Goal: Complete application form: Complete application form

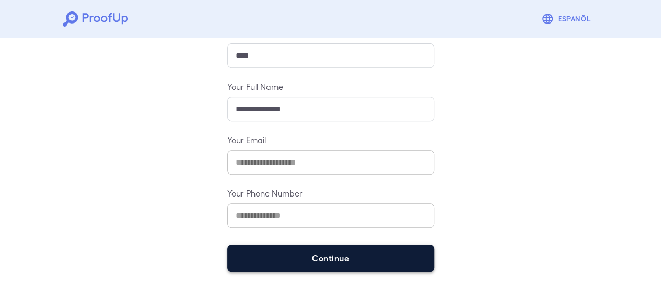
click at [263, 255] on button "Continue" at bounding box center [330, 258] width 207 height 27
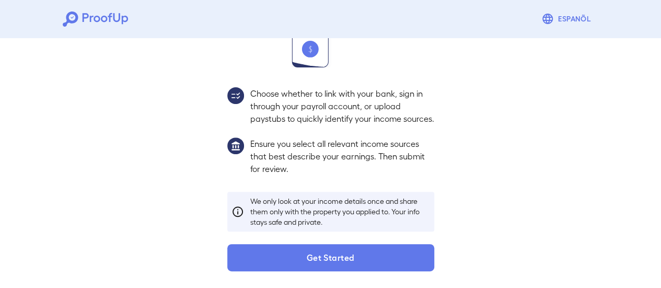
scroll to position [170, 0]
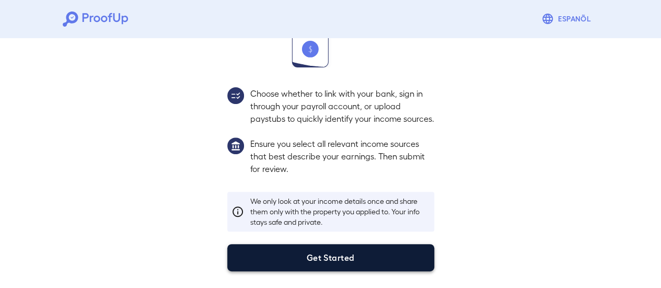
click at [353, 252] on button "Get Started" at bounding box center [330, 257] width 207 height 27
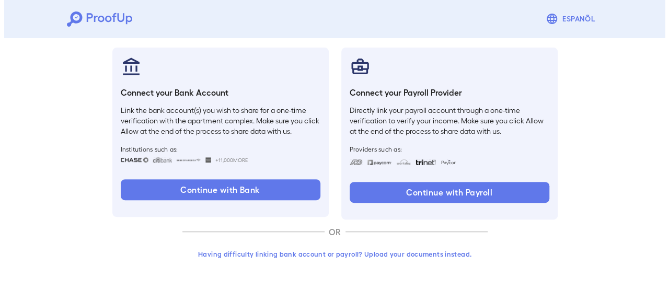
scroll to position [111, 0]
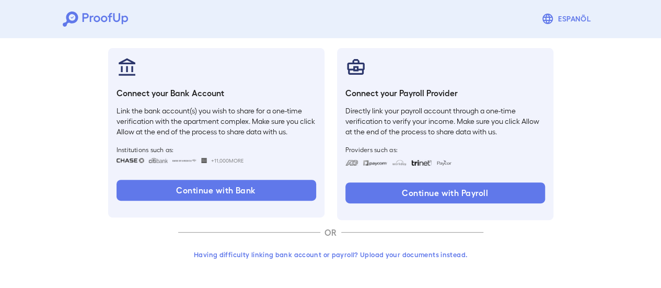
click at [388, 253] on button "Having difficulty linking bank account or payroll? Upload your documents instea…" at bounding box center [330, 254] width 305 height 19
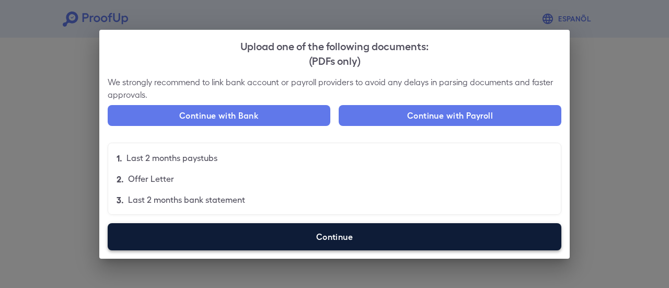
click at [390, 249] on label "Continue" at bounding box center [335, 236] width 454 height 27
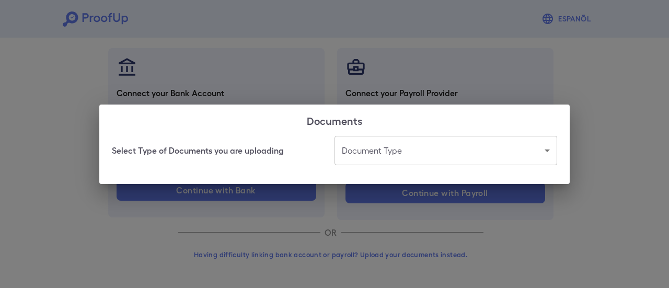
click at [388, 149] on body "Espanõl Go back How Would You Like to Verify Your Income? There are multiple wa…" at bounding box center [334, 88] width 669 height 399
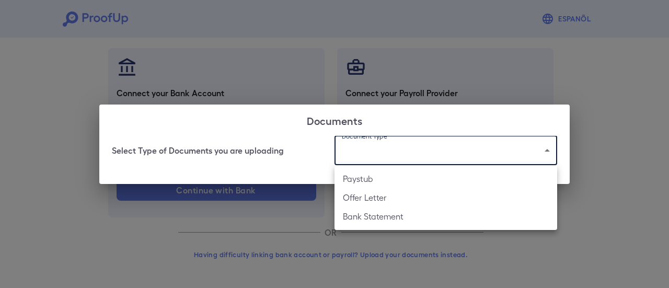
click at [385, 180] on li "Paystub" at bounding box center [446, 178] width 223 height 19
type input "*******"
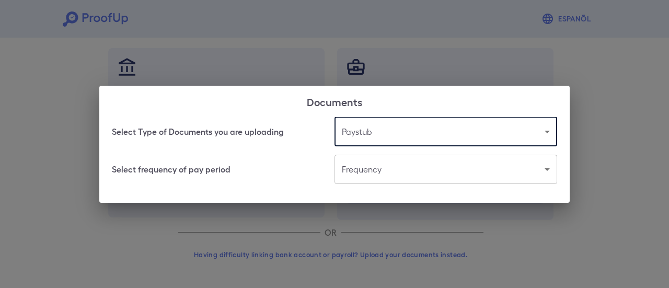
click at [388, 170] on body "Espanõl Go back How Would You Like to Verify Your Income? There are multiple wa…" at bounding box center [334, 88] width 669 height 399
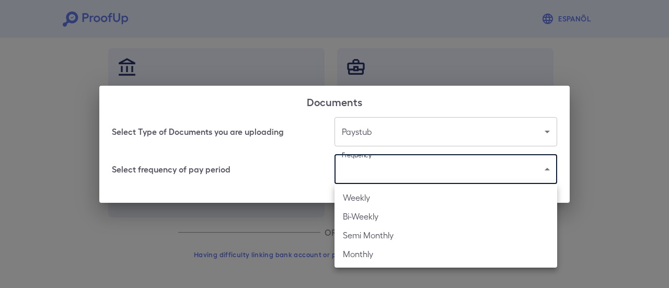
click at [384, 215] on li "Bi-Weekly" at bounding box center [446, 216] width 223 height 19
type input "*********"
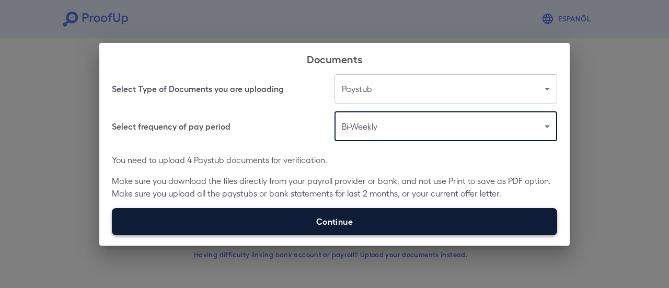
click at [296, 223] on label "Continue" at bounding box center [334, 221] width 445 height 27
click at [112, 235] on input "Continue" at bounding box center [112, 235] width 1 height 1
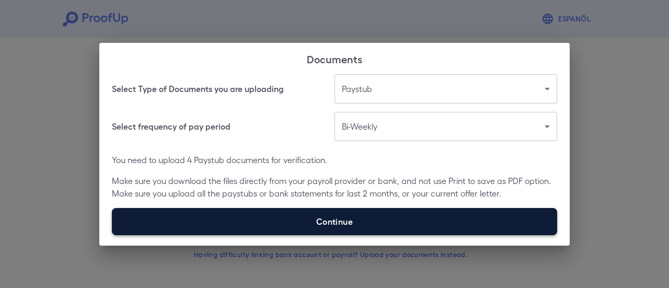
type input "**********"
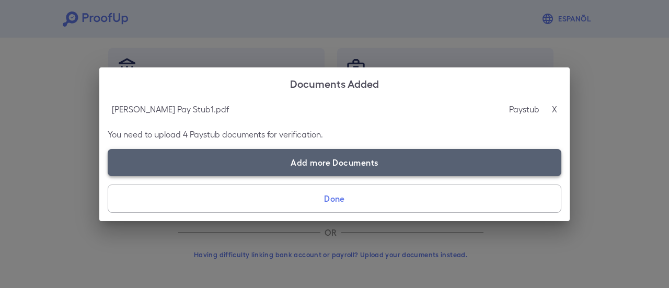
click at [295, 160] on label "Add more Documents" at bounding box center [335, 162] width 454 height 27
click at [108, 176] on input "Add more Documents" at bounding box center [108, 176] width 1 height 1
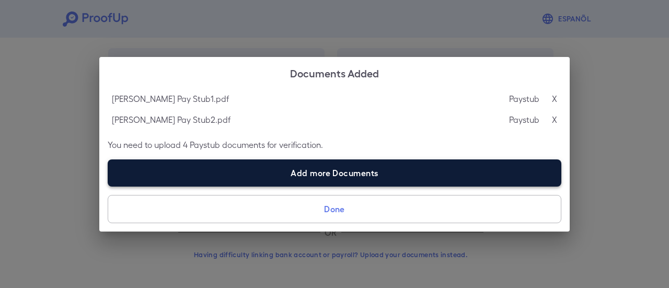
click at [250, 166] on label "Add more Documents" at bounding box center [335, 172] width 454 height 27
click at [108, 186] on input "Add more Documents" at bounding box center [108, 186] width 1 height 1
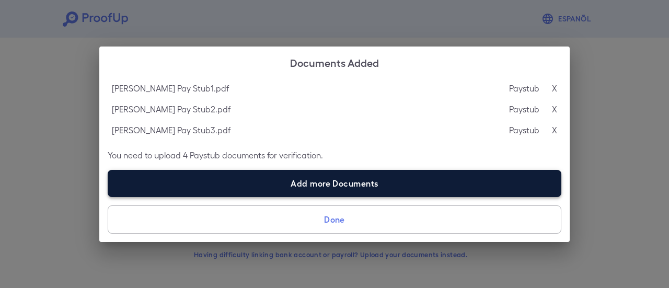
click at [258, 180] on label "Add more Documents" at bounding box center [335, 183] width 454 height 27
click at [108, 197] on input "Add more Documents" at bounding box center [108, 197] width 1 height 1
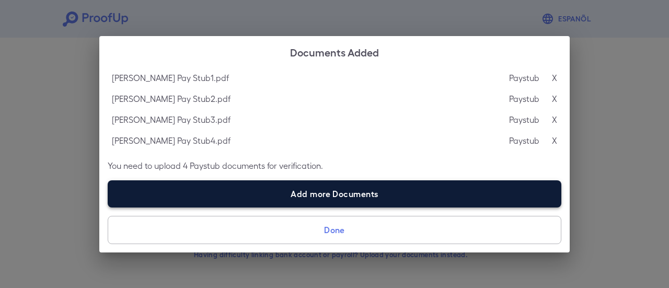
click at [295, 190] on label "Add more Documents" at bounding box center [335, 193] width 454 height 27
click at [108, 207] on input "Add more Documents" at bounding box center [108, 207] width 1 height 1
type input "**********"
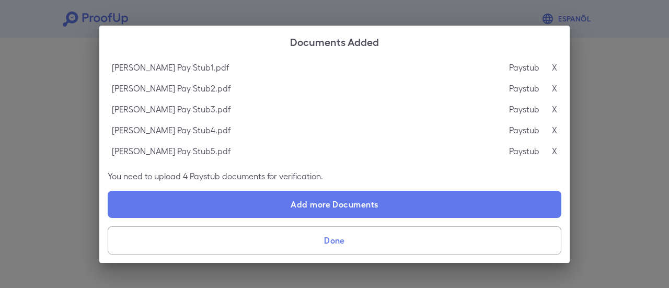
click at [402, 239] on button "Done" at bounding box center [335, 240] width 454 height 28
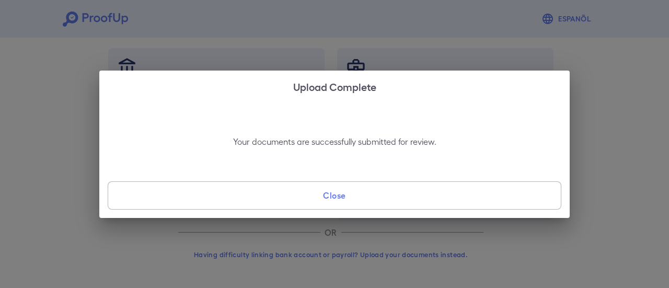
click at [400, 197] on button "Close" at bounding box center [335, 195] width 454 height 28
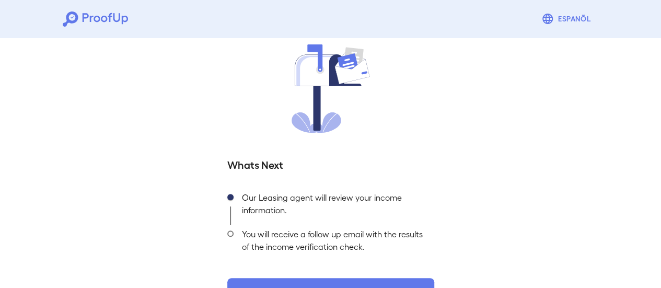
scroll to position [112, 0]
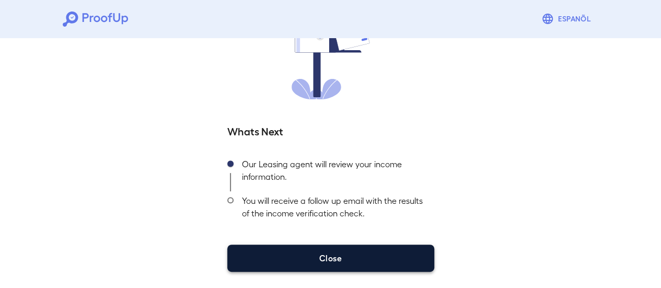
click at [370, 257] on button "Close" at bounding box center [330, 258] width 207 height 27
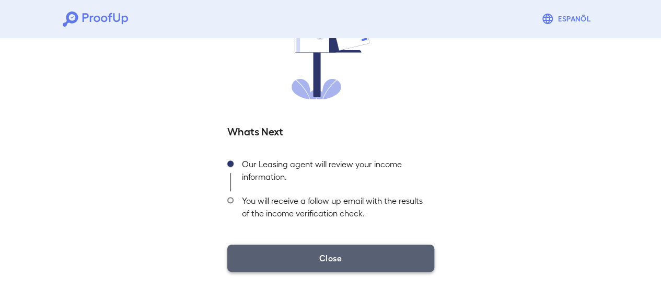
click at [377, 262] on button "Close" at bounding box center [330, 258] width 207 height 27
